Goal: Use online tool/utility: Utilize a website feature to perform a specific function

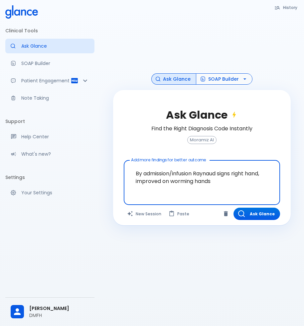
type textarea "By admission/infusion Raynaud signs right hand, improved on worming hands"
click at [233, 80] on button "SOAP Builder" at bounding box center [224, 79] width 57 height 12
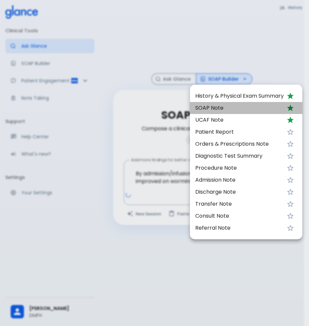
click at [225, 111] on span "SOAP Note" at bounding box center [239, 108] width 89 height 8
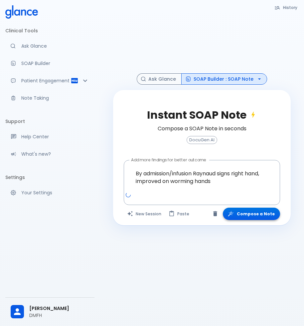
click at [263, 215] on button "Compose a Note" at bounding box center [251, 213] width 57 height 12
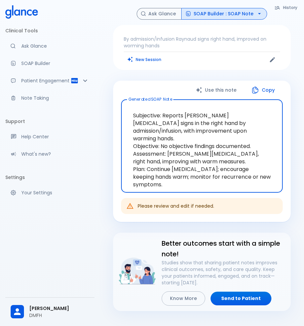
click at [202, 133] on textarea "Subjective: Reports [PERSON_NAME][MEDICAL_DATA] signs in the right hand by admi…" at bounding box center [202, 146] width 153 height 82
drag, startPoint x: 194, startPoint y: 131, endPoint x: 165, endPoint y: 115, distance: 33.8
click at [165, 115] on textarea "Subjective: Reports [PERSON_NAME][MEDICAL_DATA] signs in the right hand by admi…" at bounding box center [202, 146] width 153 height 82
click at [151, 61] on button "New Session" at bounding box center [145, 60] width 42 height 10
